Goal: Answer question/provide support

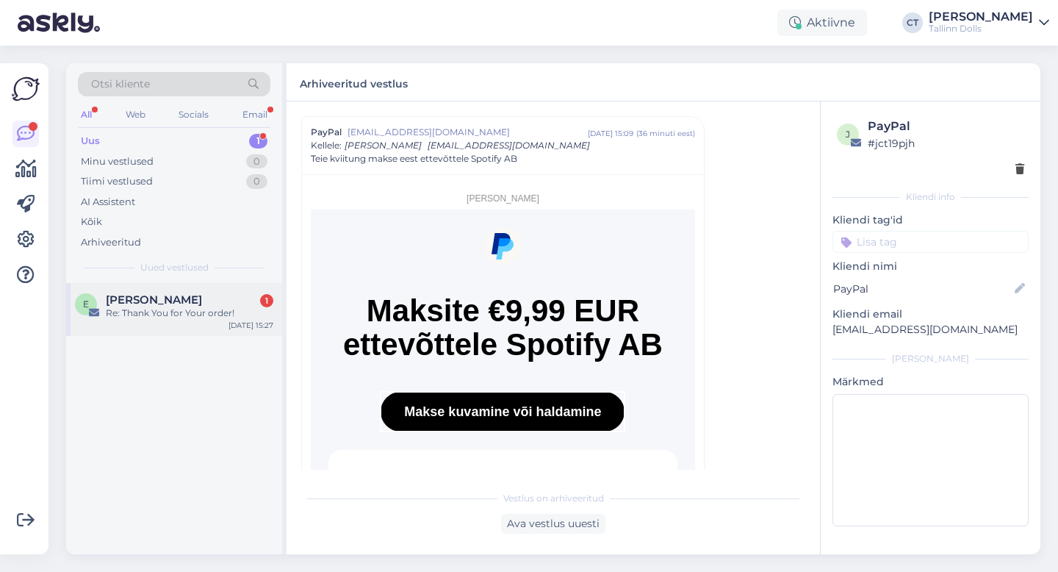
click at [156, 318] on div "Re: Thank You for Your order!" at bounding box center [190, 312] width 168 height 13
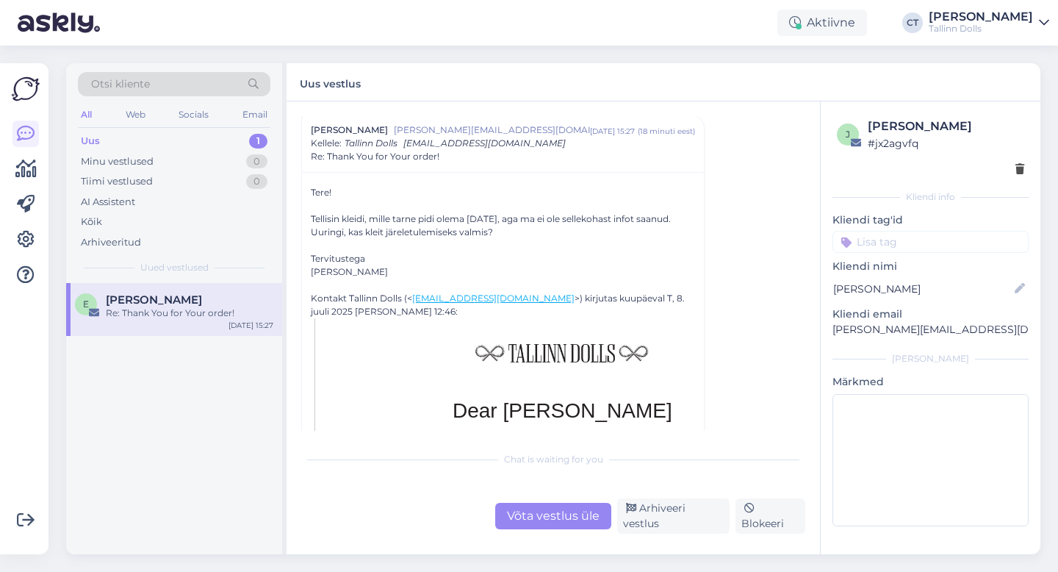
scroll to position [496, 0]
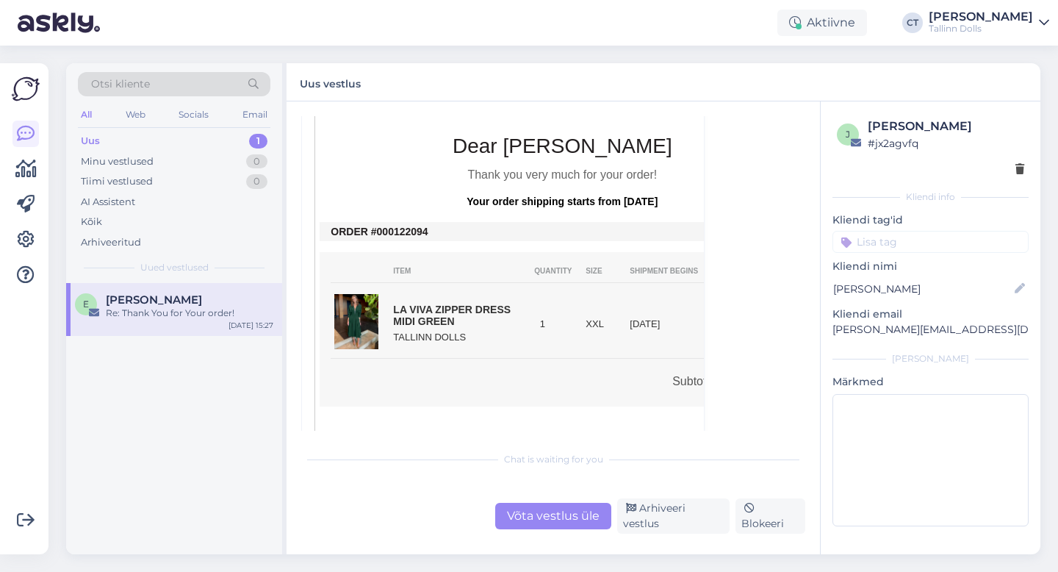
click at [544, 541] on div "Vestlus [PERSON_NAME] Uus [PERSON_NAME][EMAIL_ADDRESS][DOMAIN_NAME] juuni 10 08…" at bounding box center [553, 327] width 533 height 453
click at [546, 519] on div "Võta vestlus üle" at bounding box center [553, 516] width 116 height 26
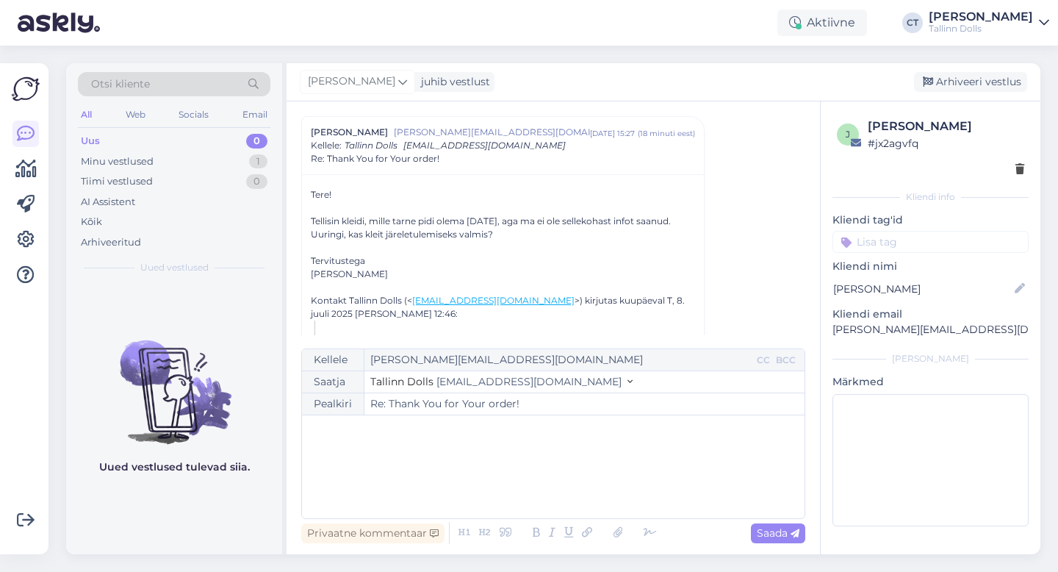
click at [537, 470] on div "﻿" at bounding box center [553, 466] width 488 height 88
click at [406, 475] on div "﻿" at bounding box center [553, 466] width 488 height 88
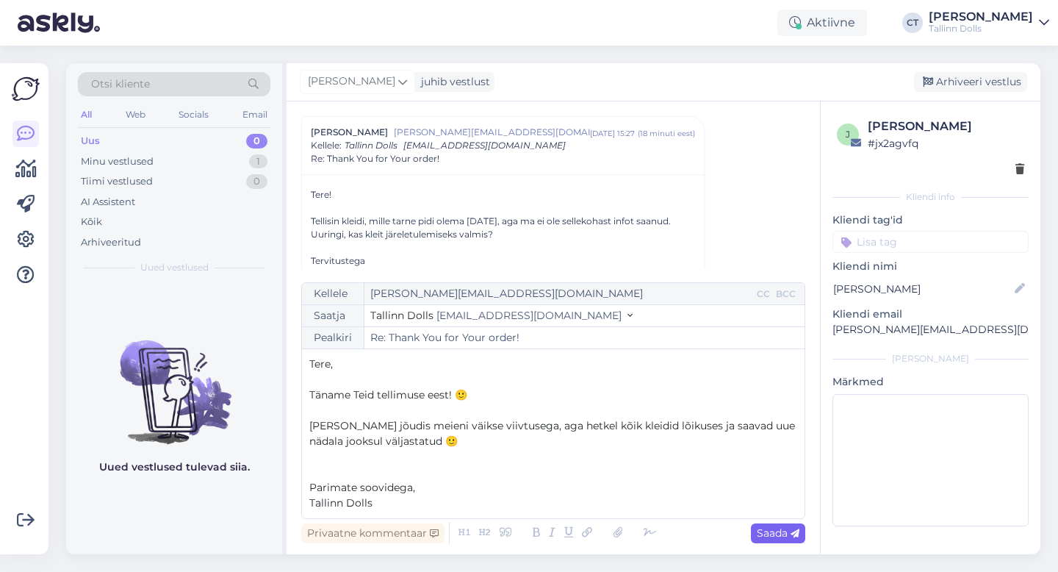
click at [777, 533] on span "Saada" at bounding box center [778, 532] width 43 height 13
type input "Re: Re: Thank You for Your order!"
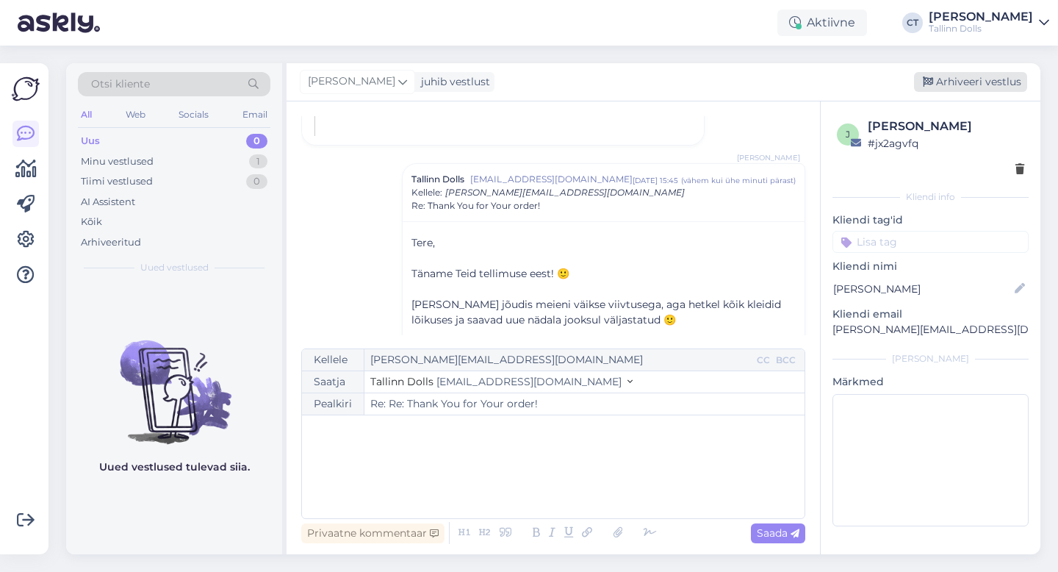
click at [963, 82] on div "Arhiveeri vestlus" at bounding box center [970, 82] width 113 height 20
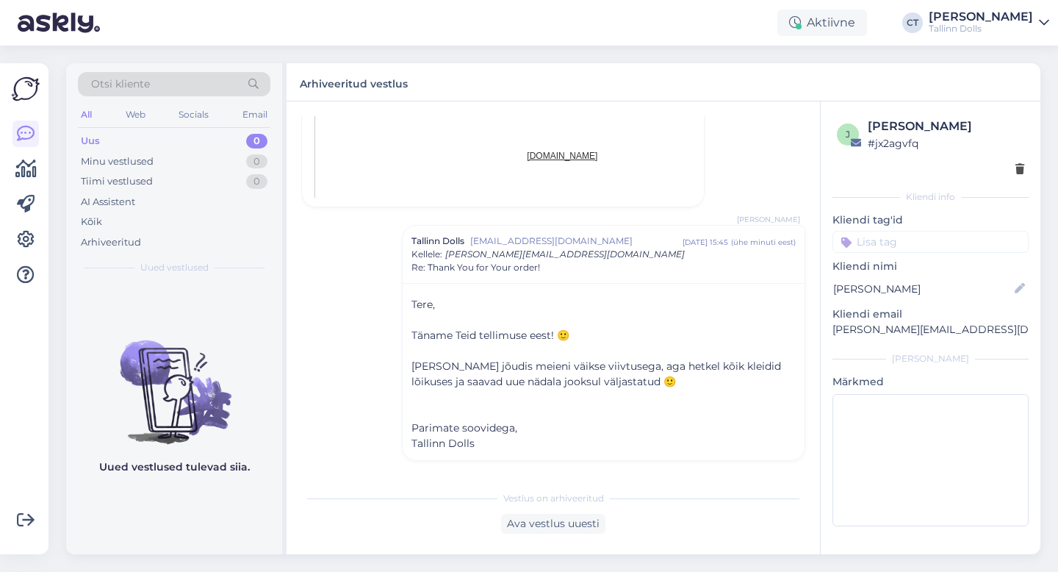
click at [141, 134] on div "Uus 0" at bounding box center [174, 141] width 192 height 21
click at [120, 138] on div "Uus 0" at bounding box center [174, 141] width 192 height 21
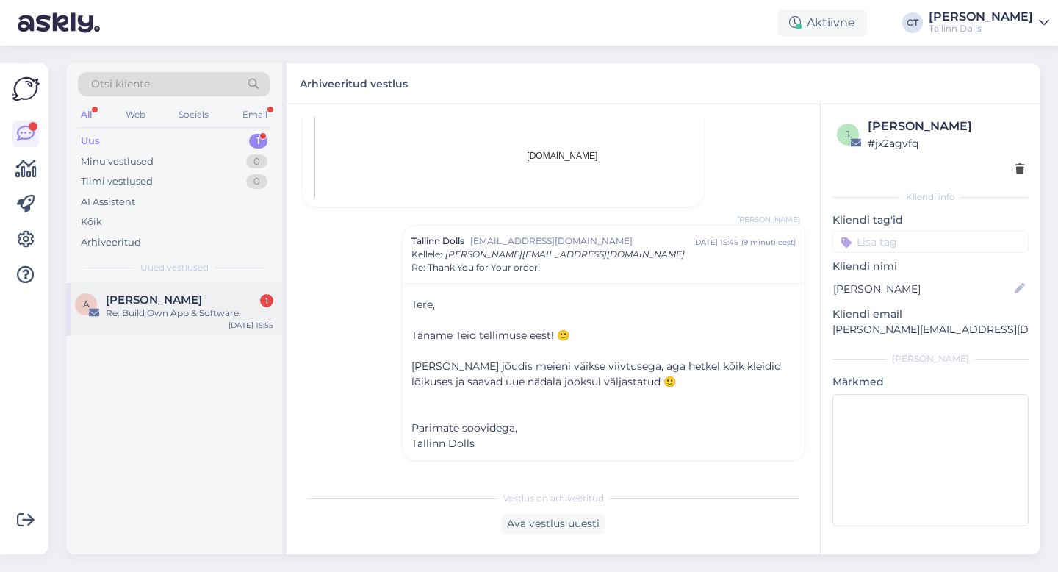
click at [174, 323] on div "A [PERSON_NAME] 1 Re: Build Own App & Software. [DATE] 15:55" at bounding box center [174, 309] width 216 height 53
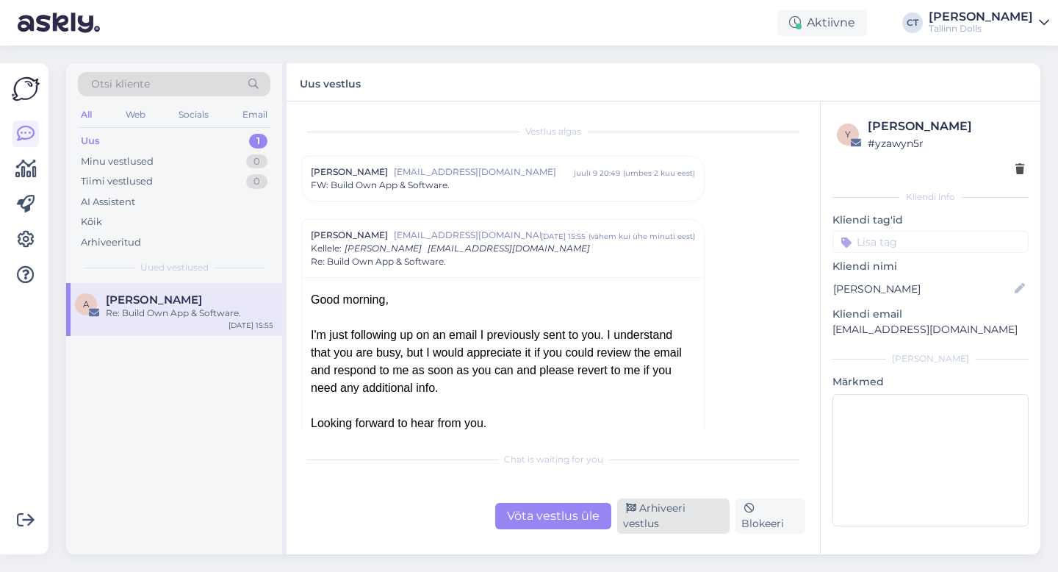
click at [677, 518] on div "Arhiveeri vestlus" at bounding box center [673, 515] width 112 height 35
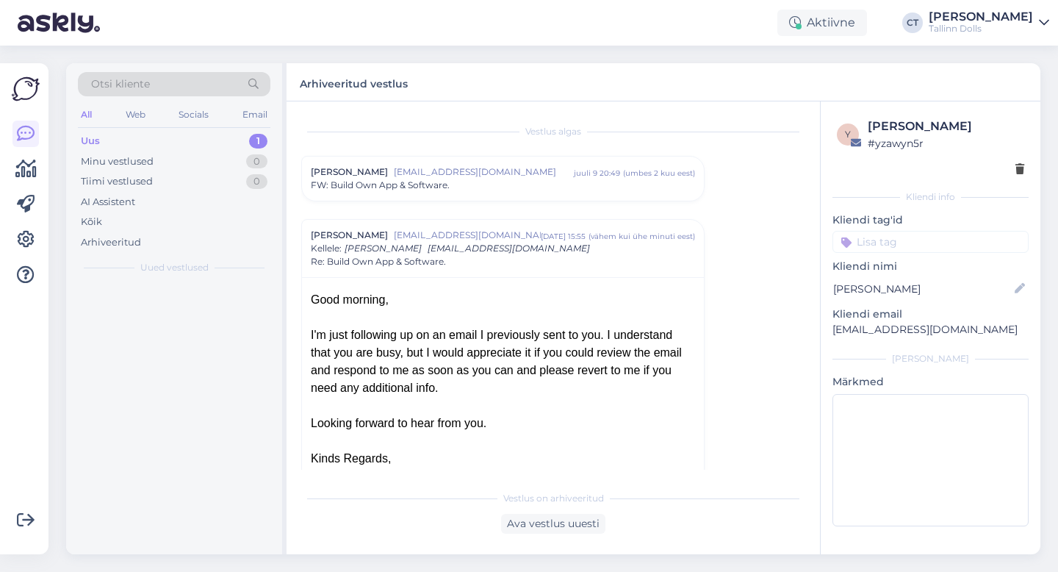
scroll to position [103, 0]
